Goal: Complete application form

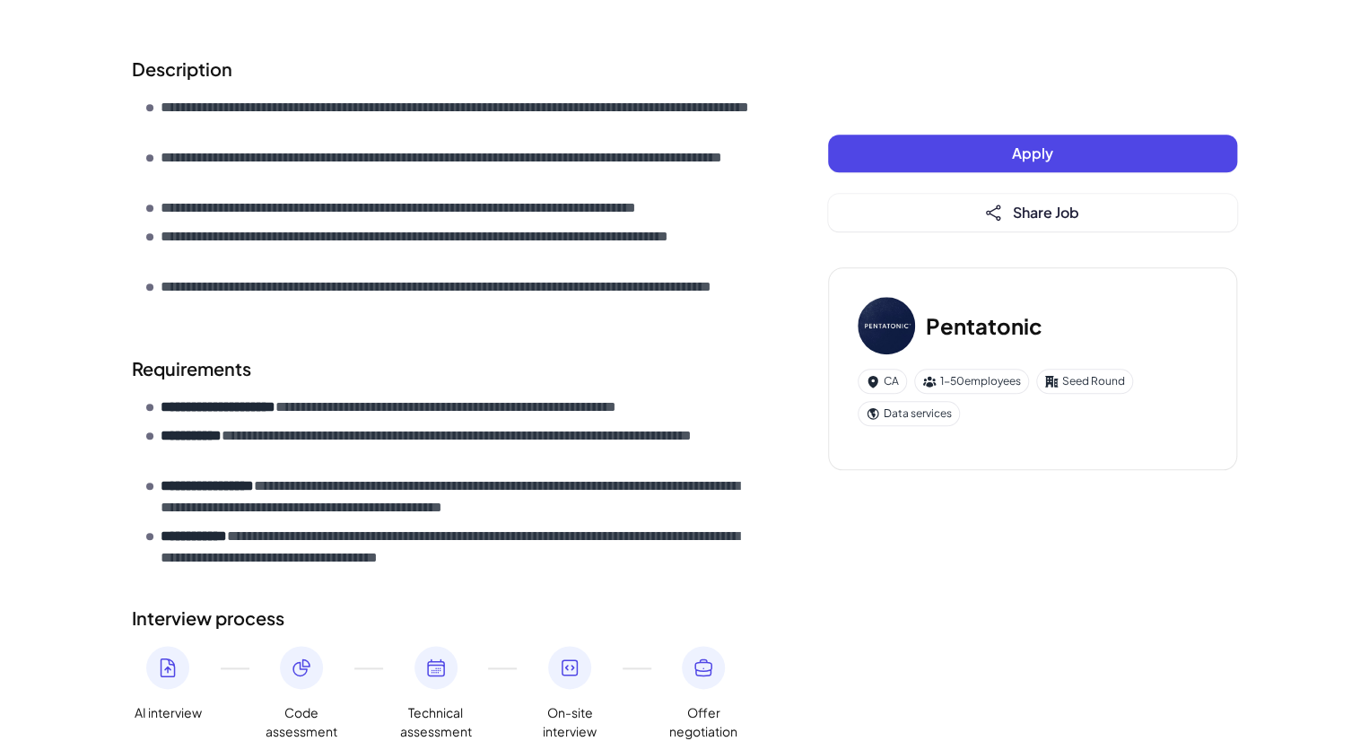
scroll to position [718, 0]
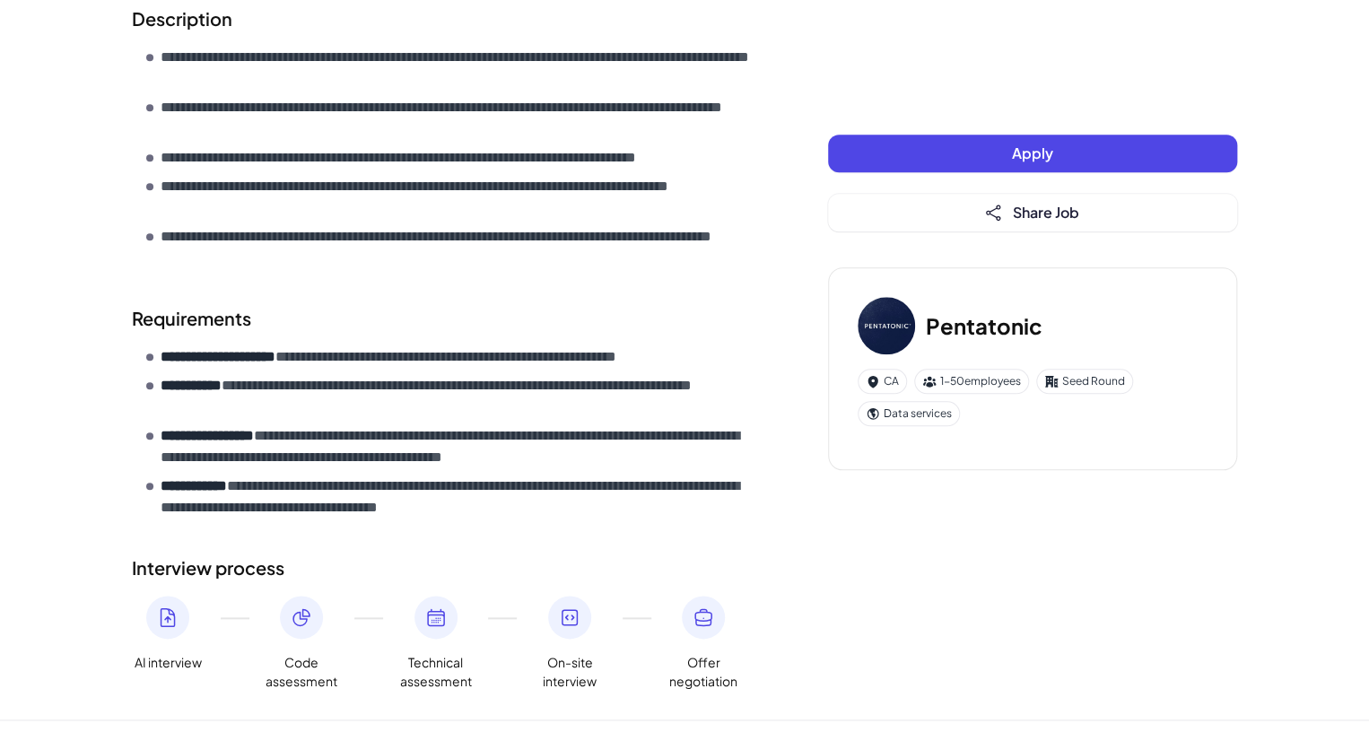
click at [1052, 155] on span "Apply" at bounding box center [1032, 153] width 41 height 19
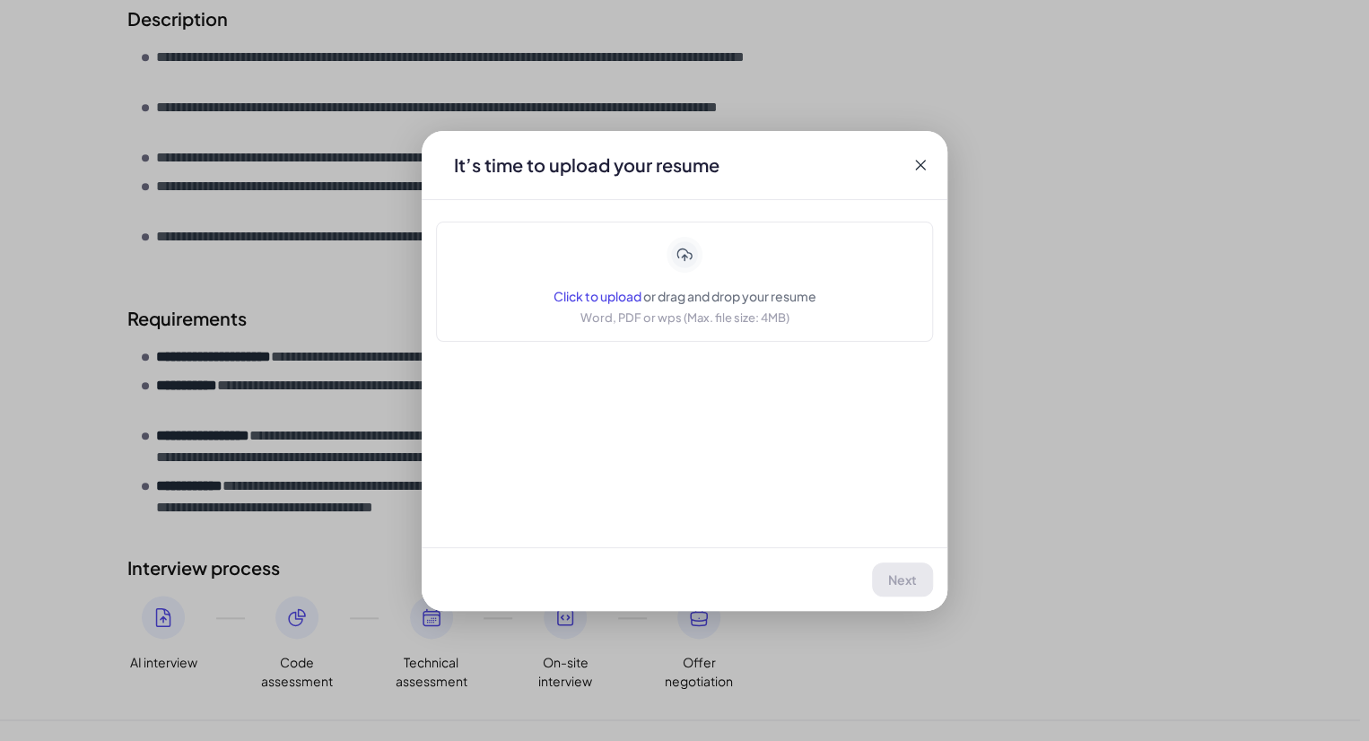
click at [572, 289] on span "Click to upload" at bounding box center [598, 296] width 88 height 16
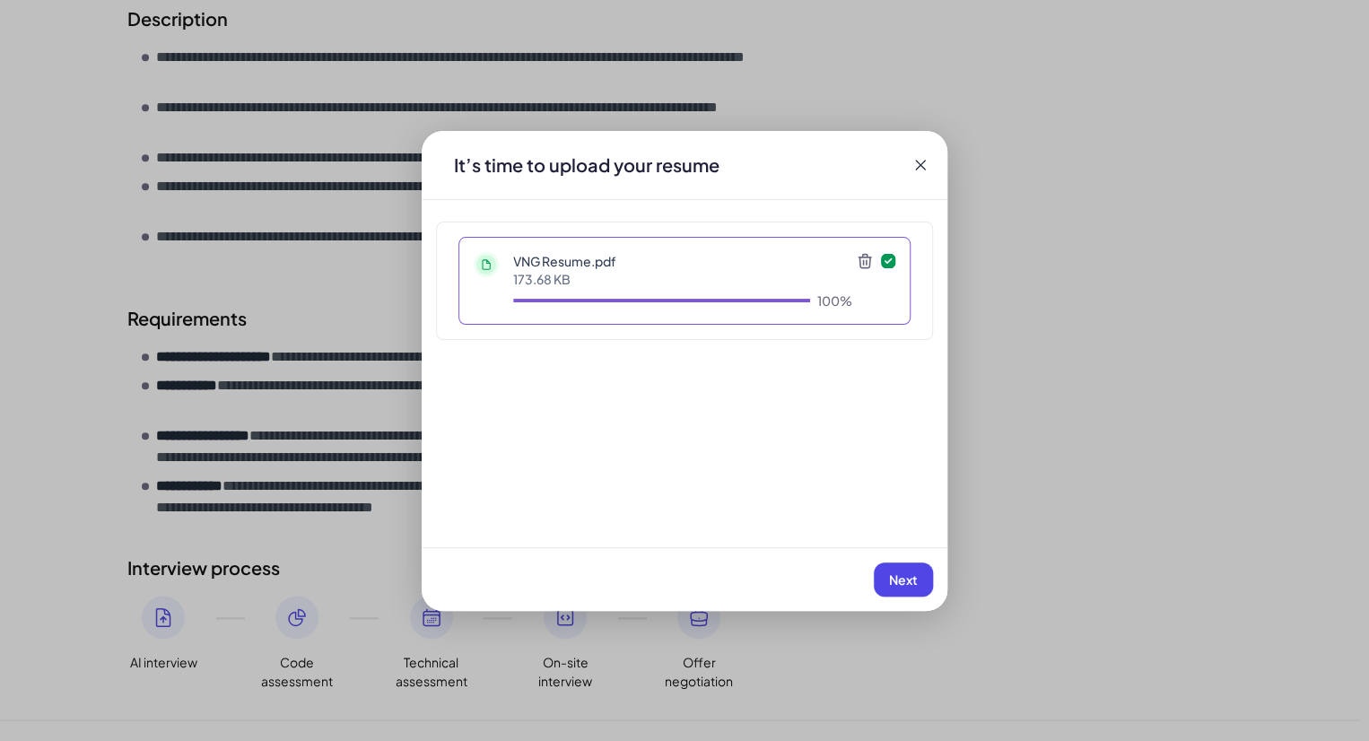
click at [901, 572] on span "Next" at bounding box center [903, 580] width 29 height 16
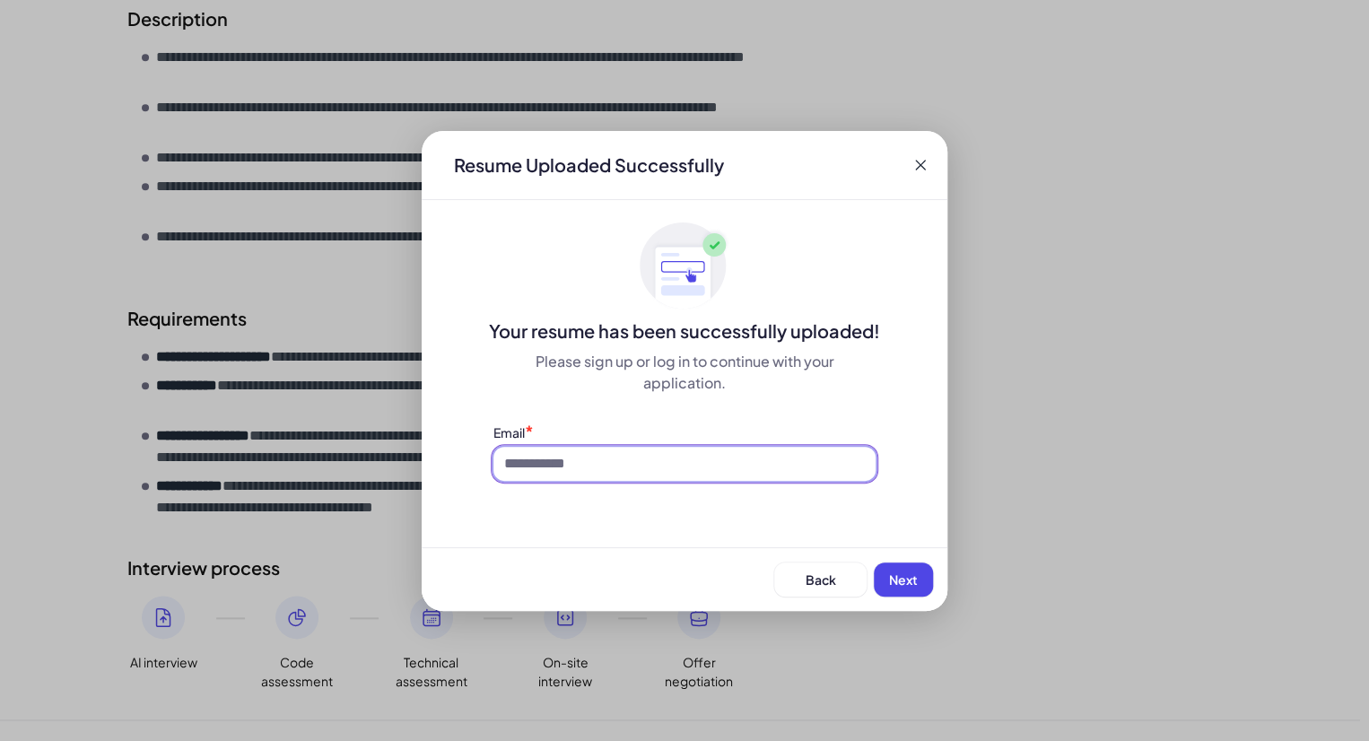
click at [664, 460] on input at bounding box center [684, 464] width 382 height 34
type input "**********"
click at [755, 376] on div "Please sign up or log in to continue with your application." at bounding box center [684, 372] width 382 height 43
click at [900, 572] on span "Next" at bounding box center [903, 580] width 29 height 16
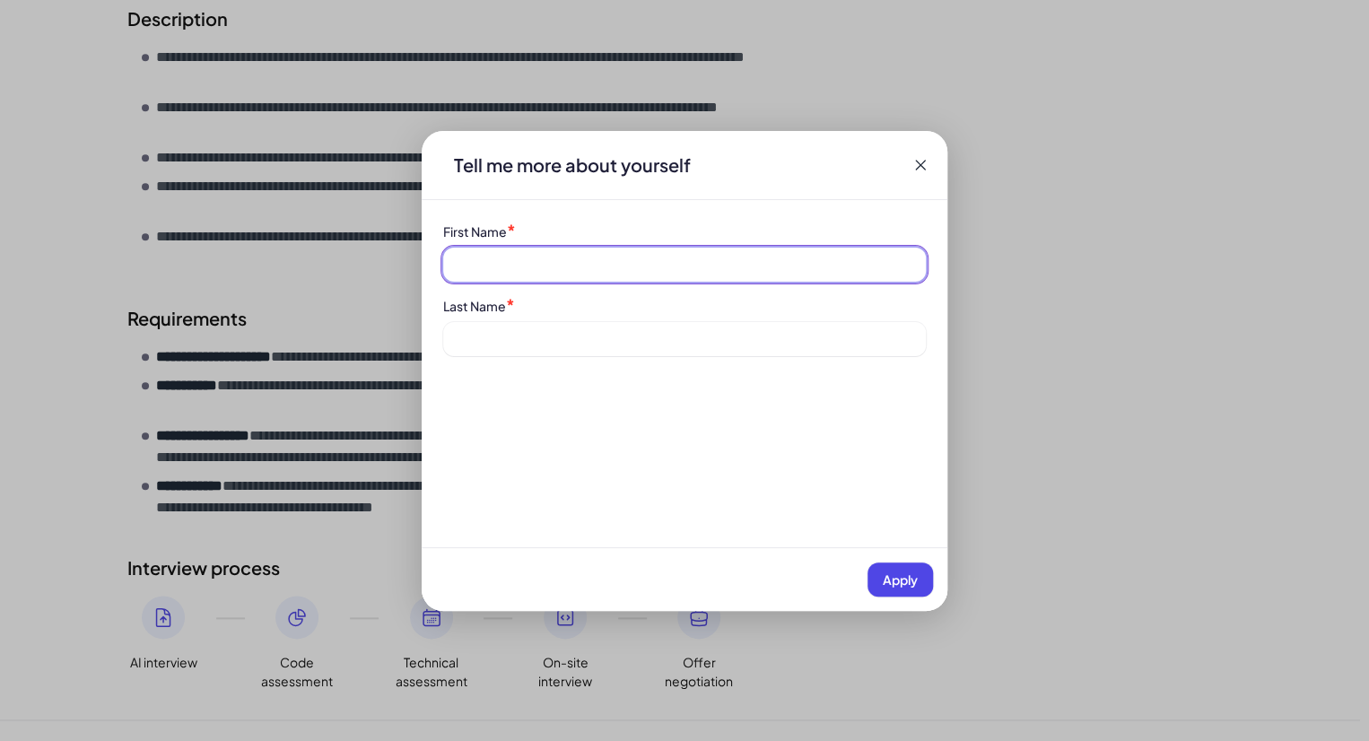
click at [580, 261] on input at bounding box center [684, 265] width 483 height 34
type input "**********"
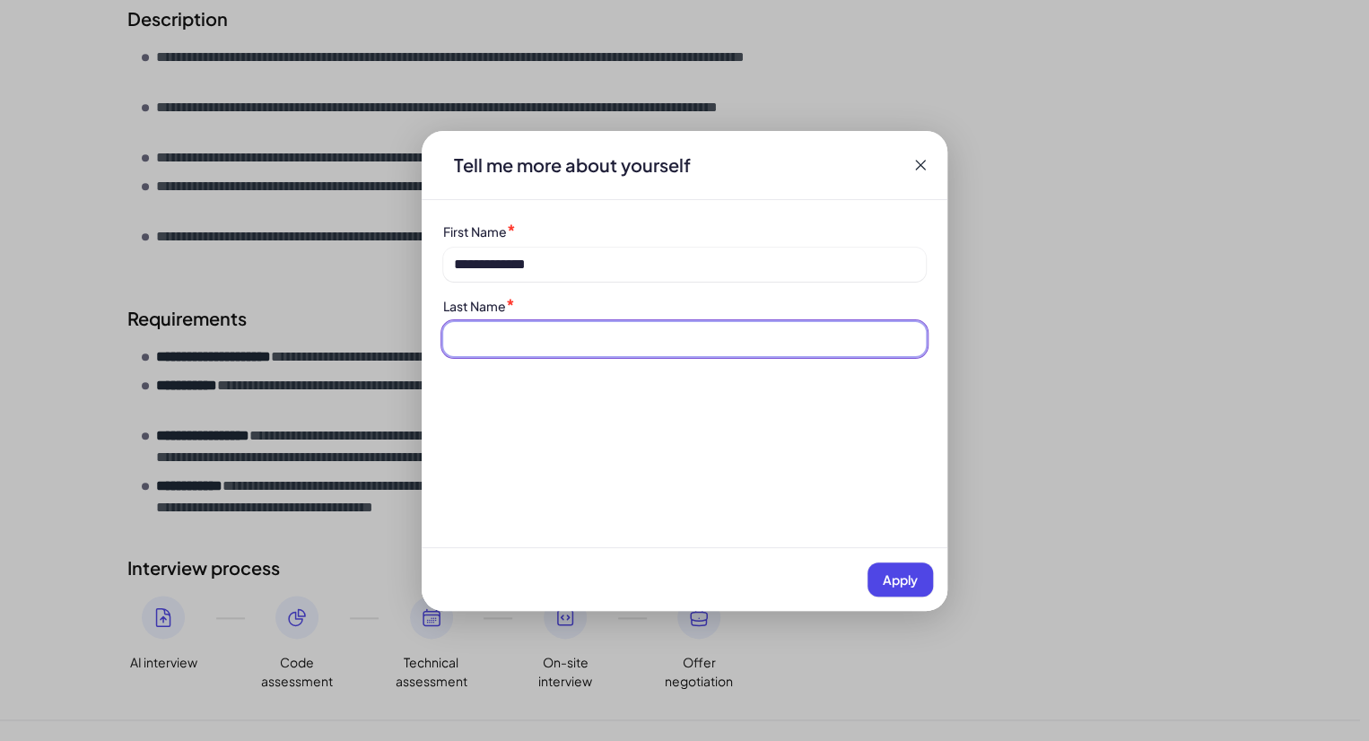
click at [581, 338] on input at bounding box center [684, 339] width 483 height 34
type input "*****"
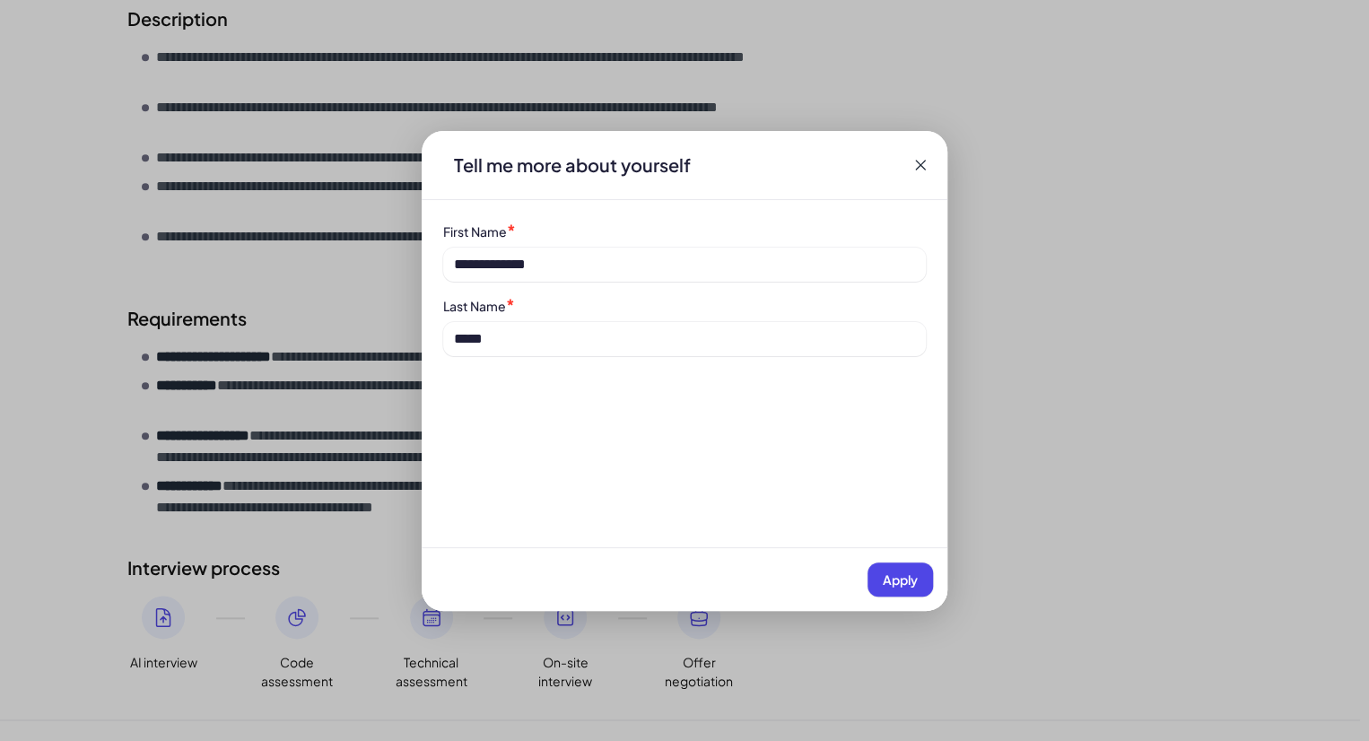
drag, startPoint x: 746, startPoint y: 414, endPoint x: 784, endPoint y: 425, distance: 39.4
click at [746, 414] on div "**********" at bounding box center [685, 371] width 526 height 480
click at [892, 579] on span "Apply" at bounding box center [900, 580] width 35 height 16
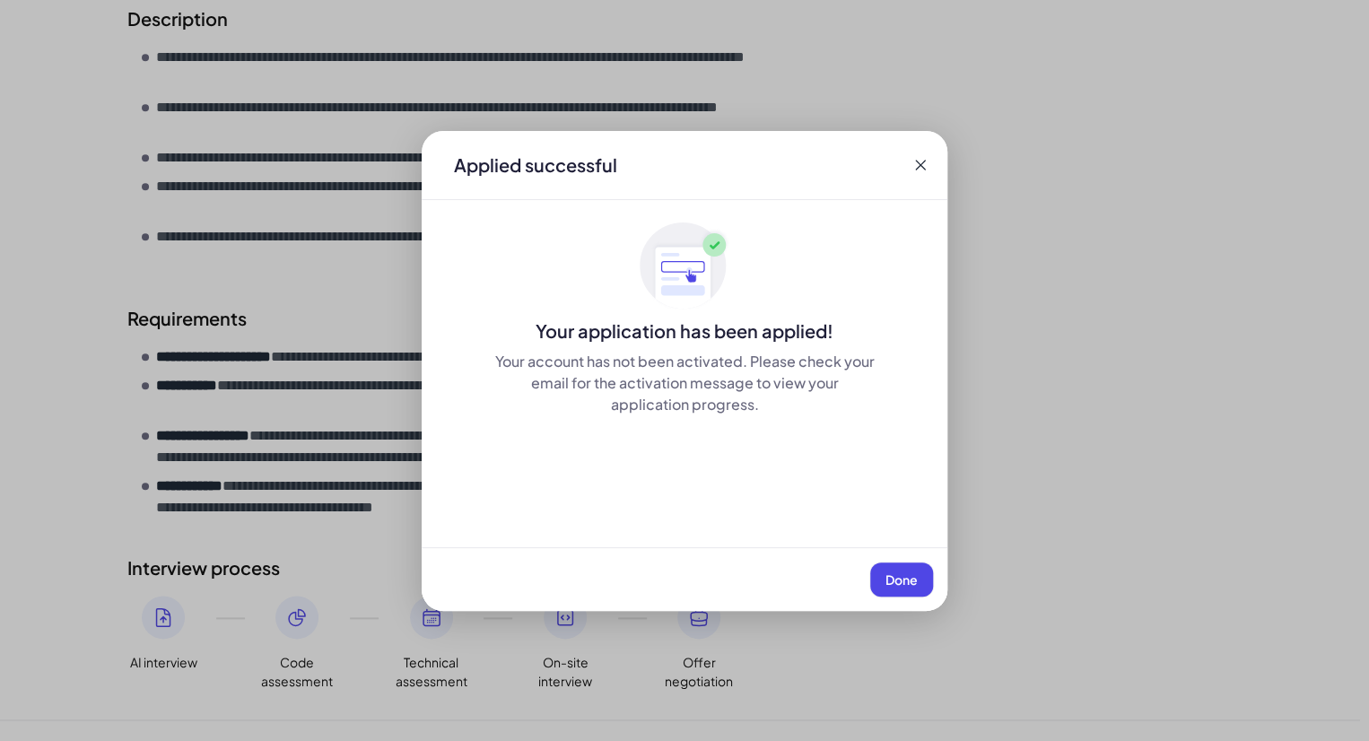
click at [895, 575] on span "Done" at bounding box center [902, 580] width 32 height 16
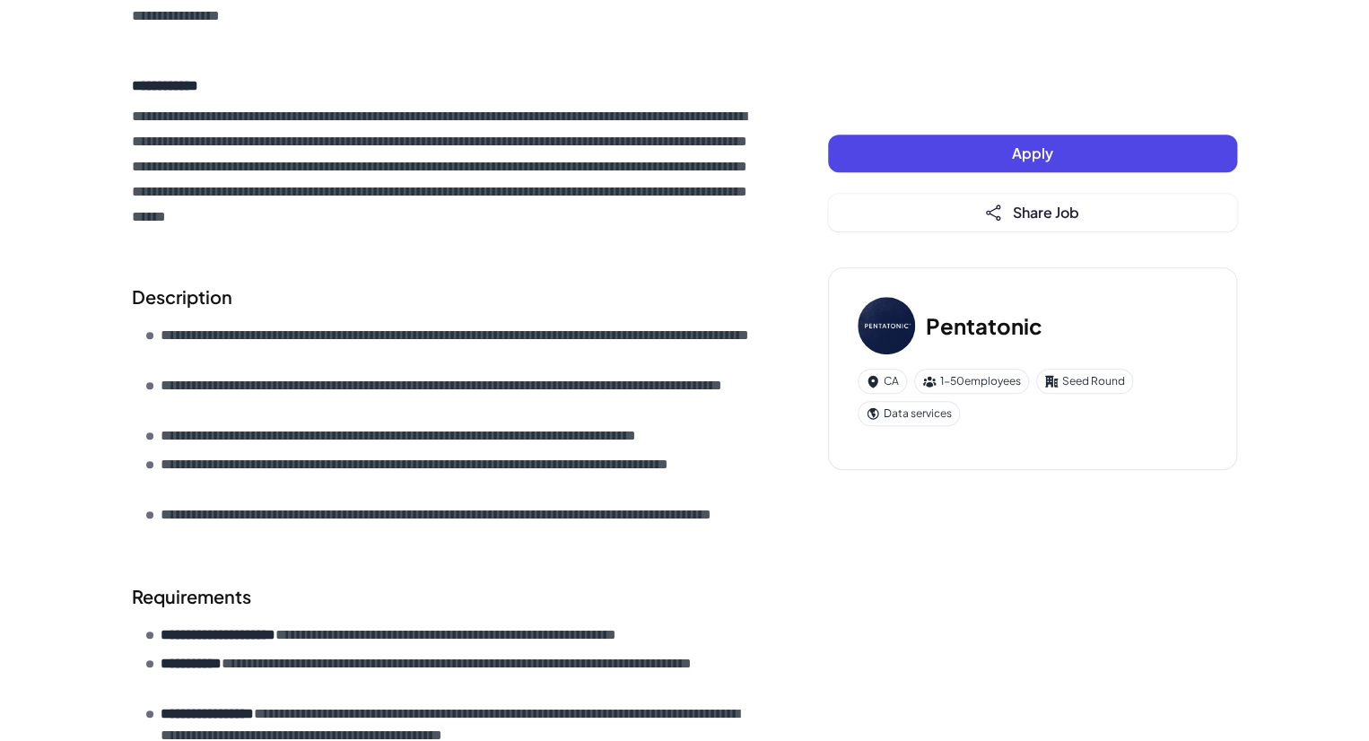
scroll to position [148, 0]
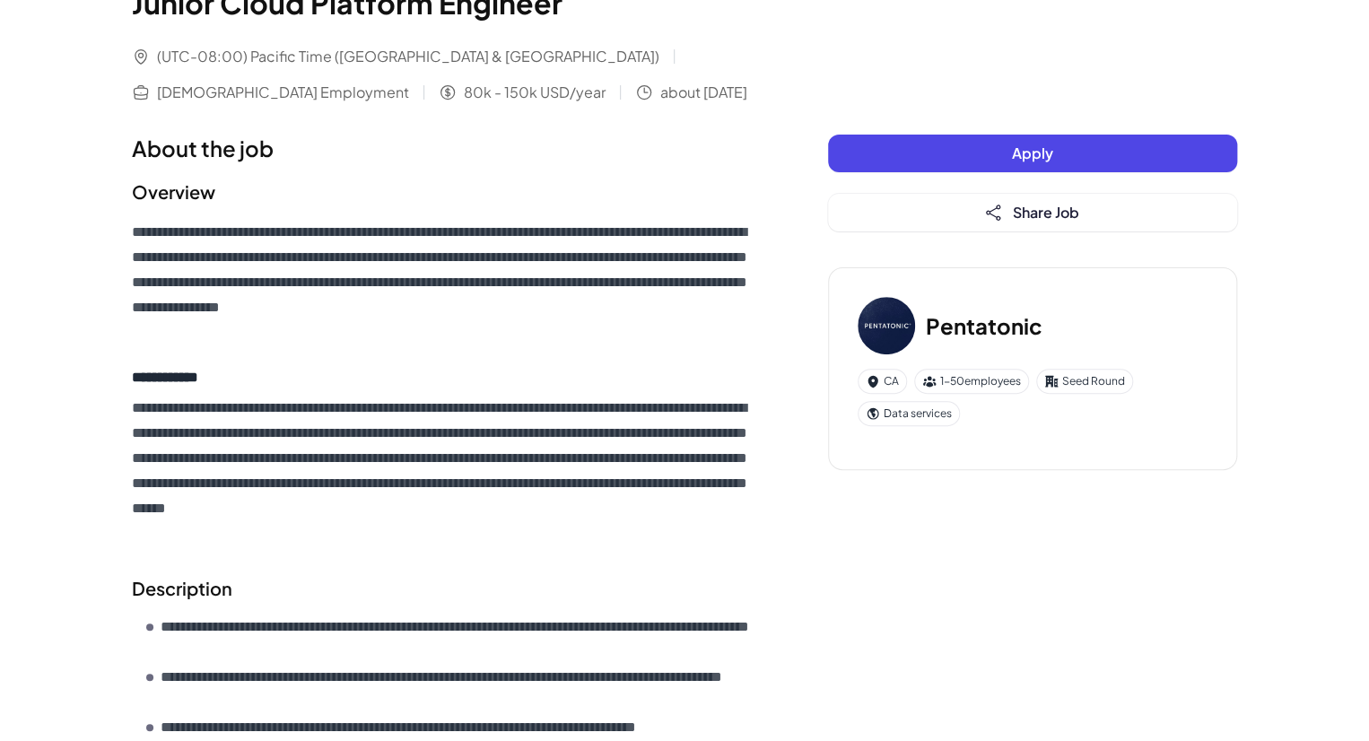
click at [869, 146] on button "Apply" at bounding box center [1032, 154] width 409 height 38
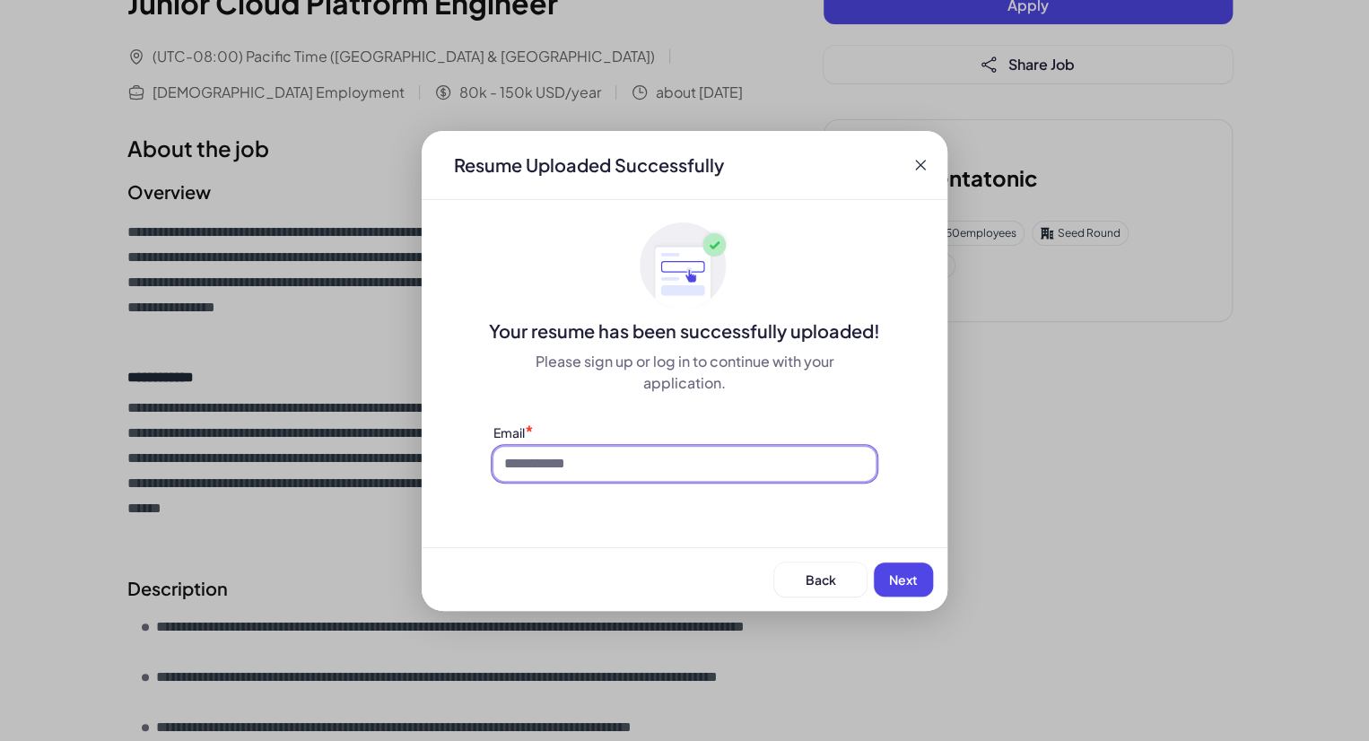
click at [791, 477] on input at bounding box center [684, 464] width 382 height 34
type input "**********"
click at [928, 580] on button "Next" at bounding box center [903, 580] width 59 height 34
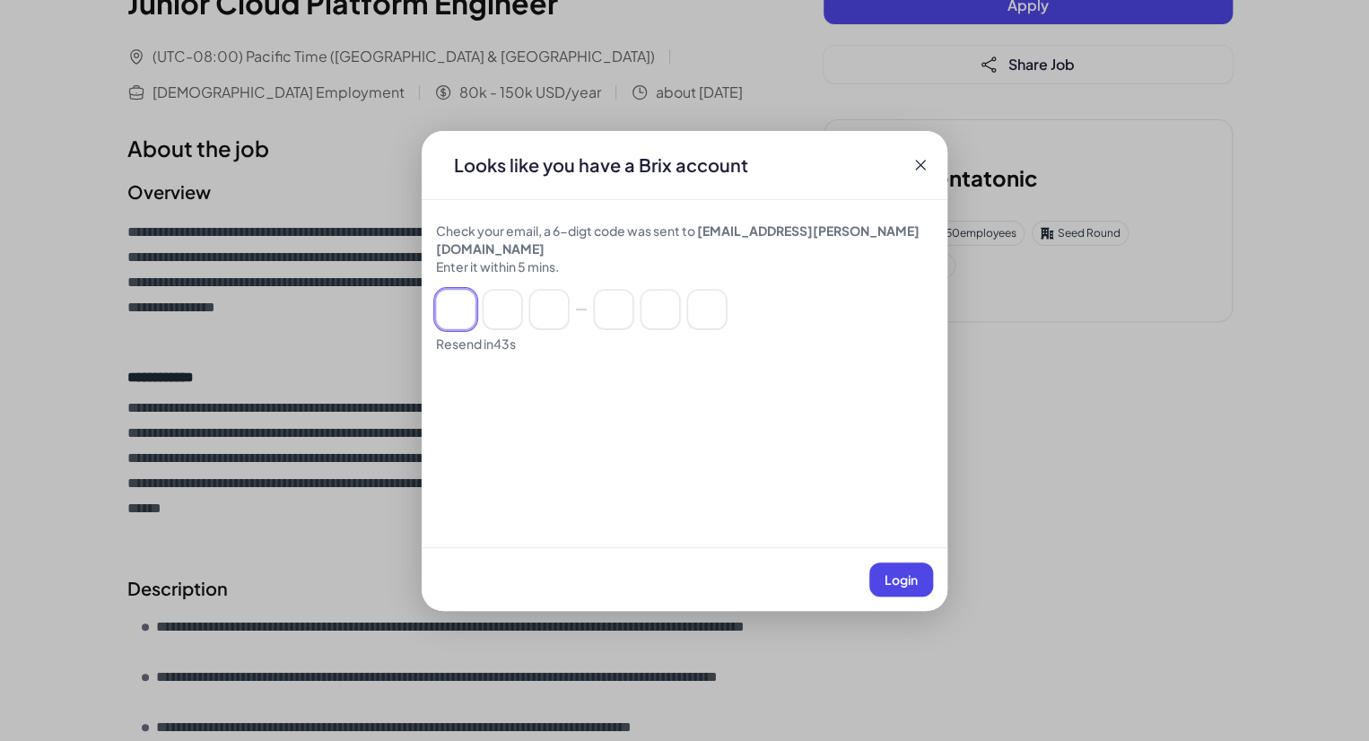
click at [444, 290] on input at bounding box center [455, 309] width 39 height 39
type input "*"
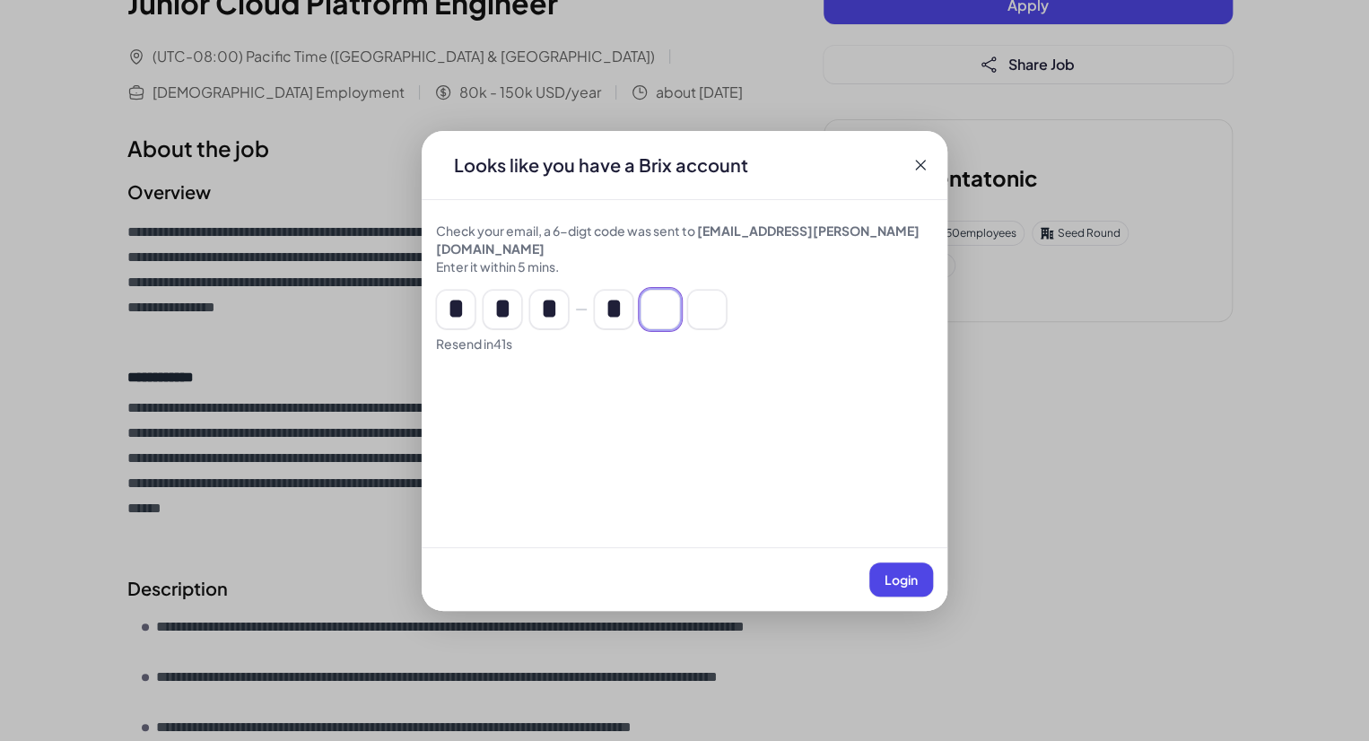
type input "*"
click at [911, 590] on button "Login" at bounding box center [901, 580] width 64 height 34
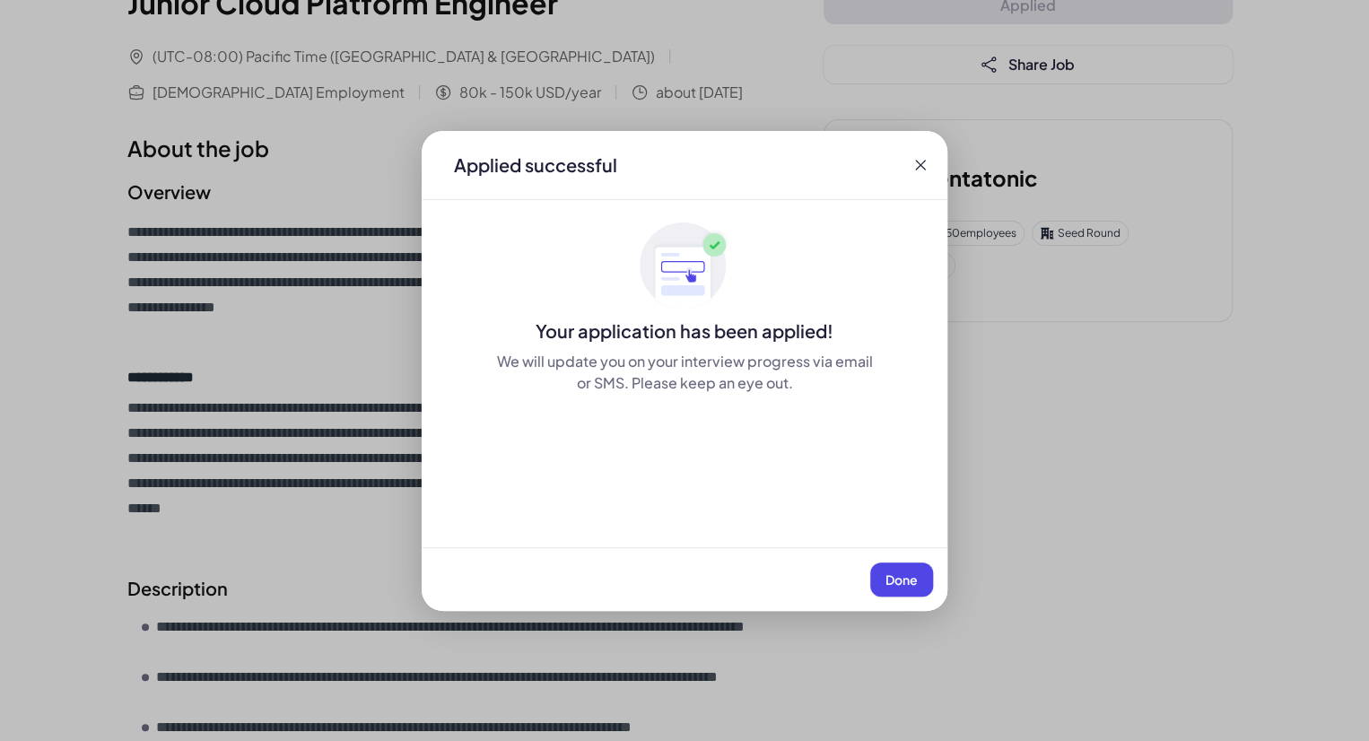
click at [924, 159] on icon at bounding box center [921, 165] width 18 height 18
